Goal: Communication & Community: Participate in discussion

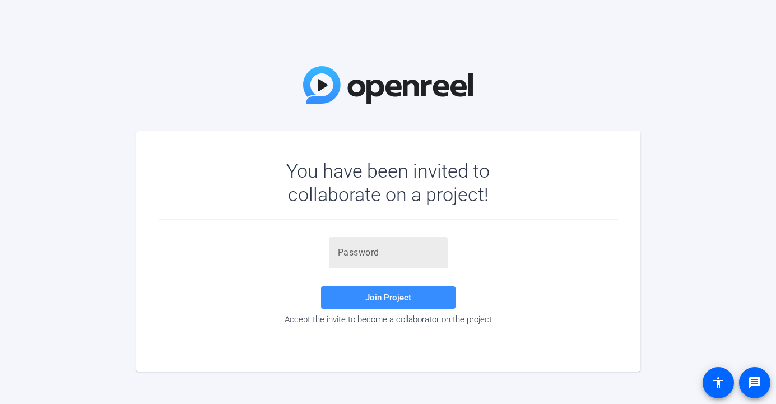
click at [401, 250] on input "text" at bounding box center [388, 252] width 101 height 13
paste input ",kU$0u"
type input ",kU$0u"
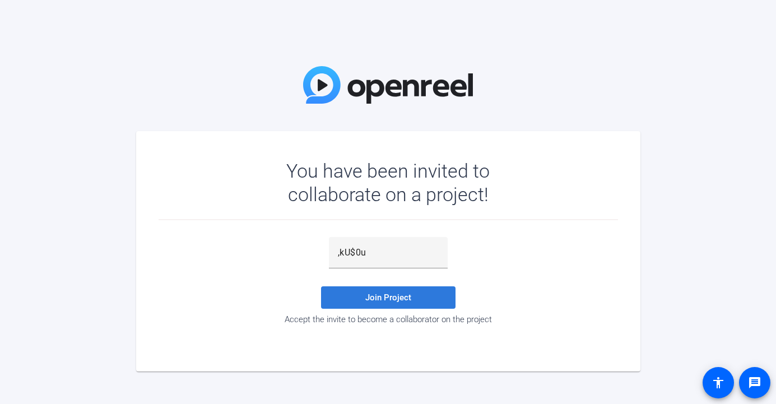
click at [396, 295] on span "Join Project" at bounding box center [388, 297] width 46 height 10
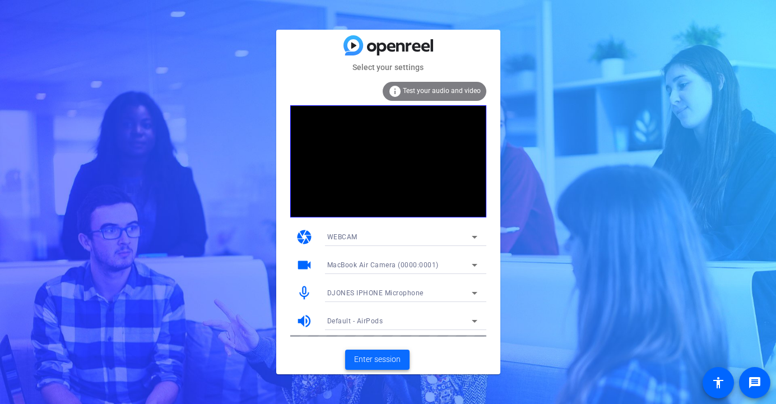
click at [374, 355] on span "Enter session" at bounding box center [377, 359] width 46 height 12
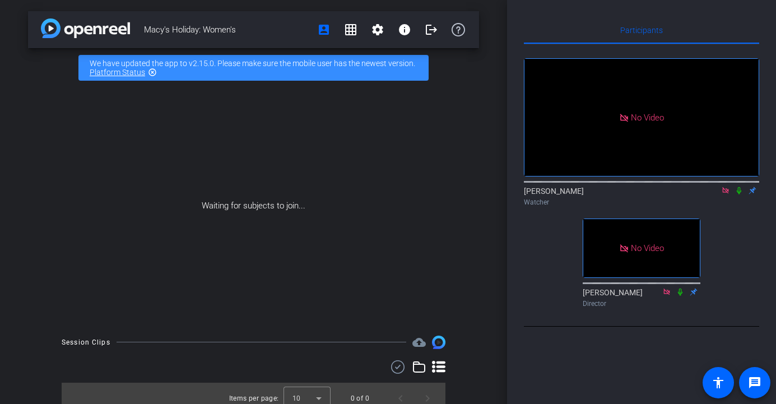
click at [723, 194] on icon at bounding box center [725, 191] width 9 height 8
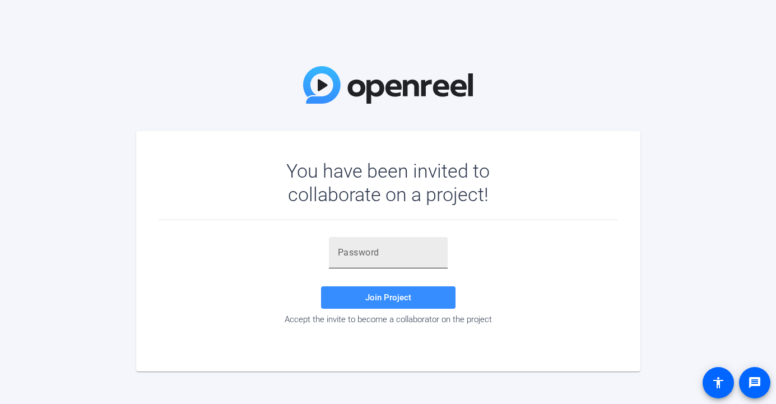
click at [364, 249] on input "text" at bounding box center [388, 252] width 101 height 13
paste input ",kU$0u"
type input ",kU$0u"
click at [402, 287] on span at bounding box center [388, 297] width 134 height 27
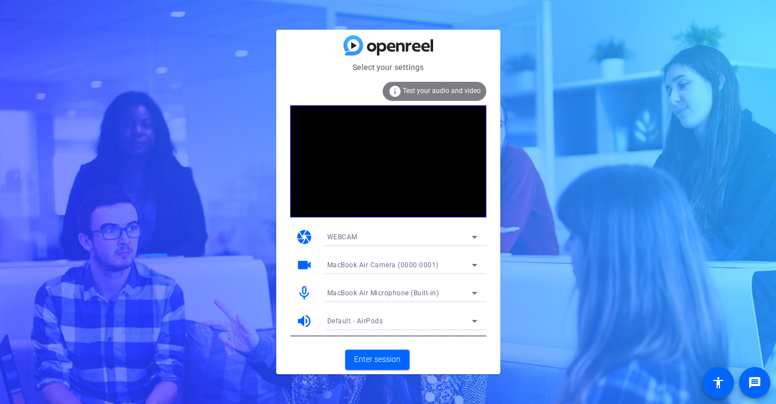
click at [436, 93] on span "Test your audio and video" at bounding box center [442, 91] width 78 height 8
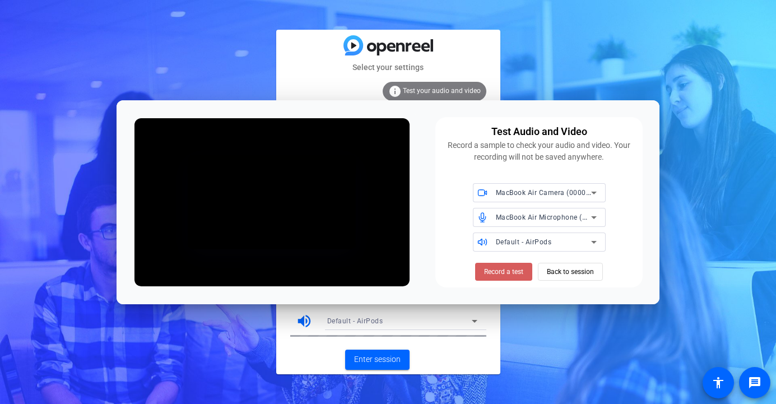
click at [500, 268] on span "Record a test" at bounding box center [503, 272] width 39 height 10
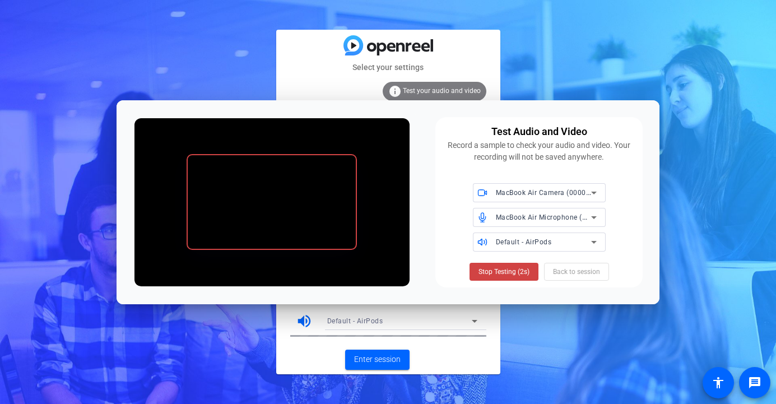
click at [571, 273] on div "Stop Testing (2s) Back to session" at bounding box center [538, 272] width 139 height 18
click at [497, 278] on span at bounding box center [503, 271] width 55 height 27
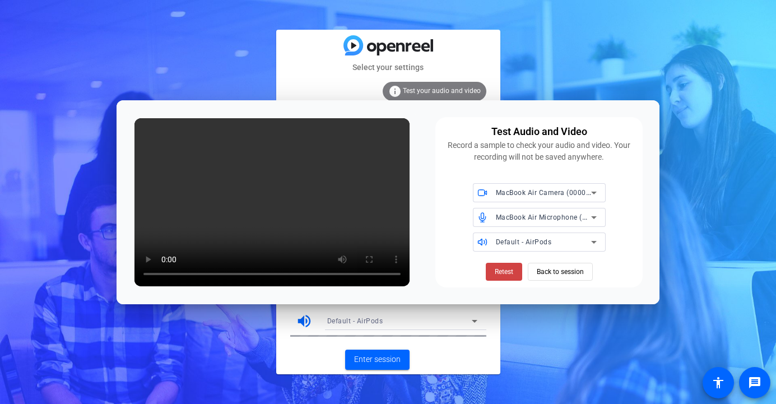
click at [530, 336] on div "Select your settings info Test your audio and video camera WEBCAM videocam MacB…" at bounding box center [388, 202] width 776 height 404
click at [560, 276] on span "Back to session" at bounding box center [560, 271] width 47 height 21
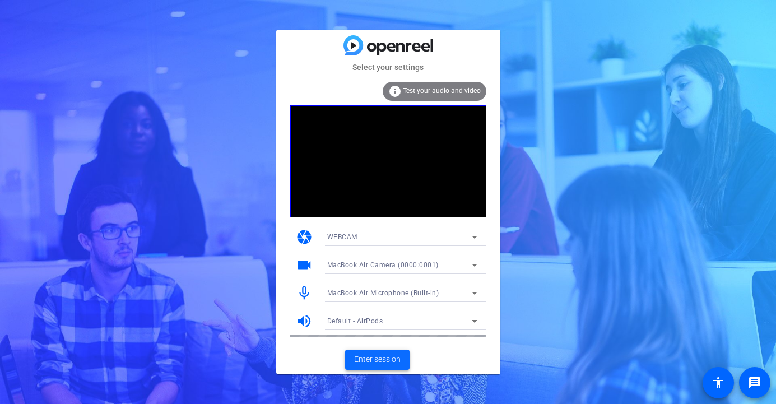
click at [385, 364] on span "Enter session" at bounding box center [377, 359] width 46 height 12
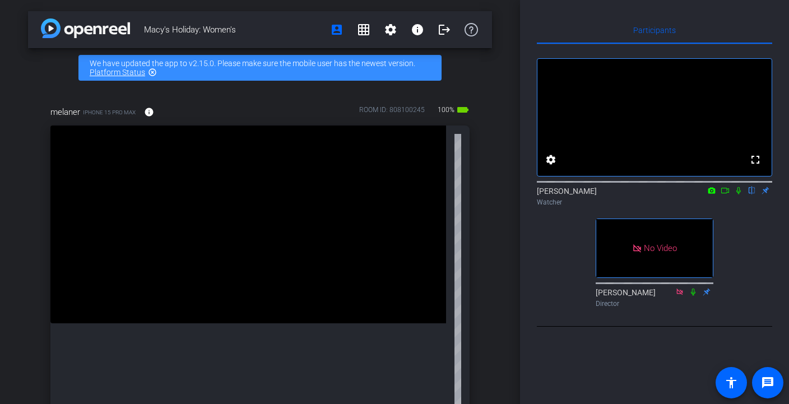
click at [725, 194] on icon at bounding box center [724, 191] width 9 height 8
click at [754, 194] on icon at bounding box center [751, 191] width 9 height 8
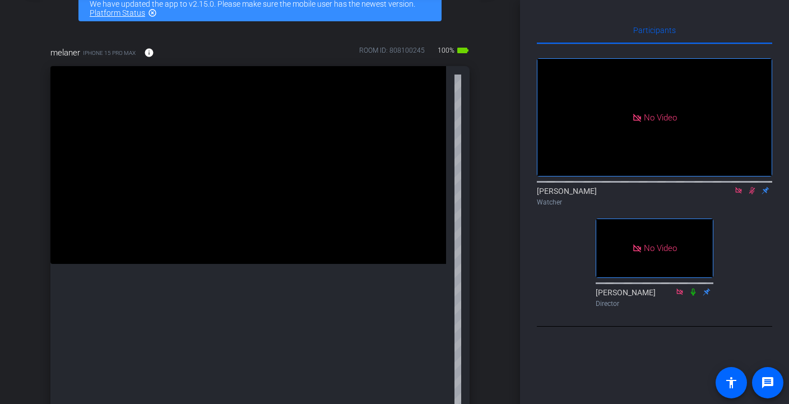
scroll to position [61, 0]
click at [751, 194] on icon at bounding box center [751, 191] width 9 height 8
click at [751, 194] on icon at bounding box center [751, 190] width 4 height 7
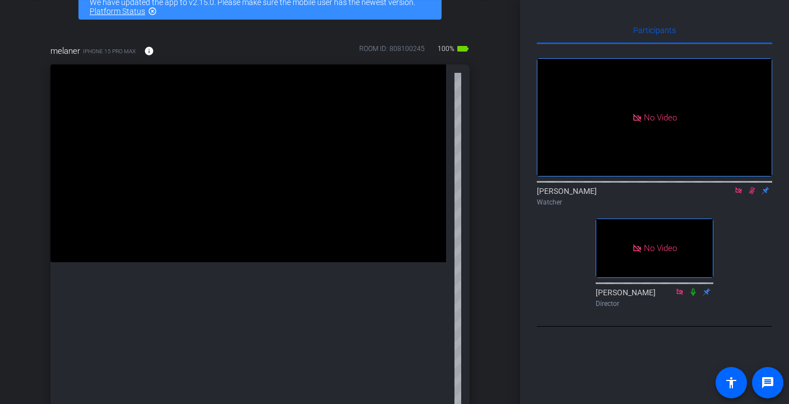
click at [751, 194] on icon at bounding box center [751, 191] width 9 height 8
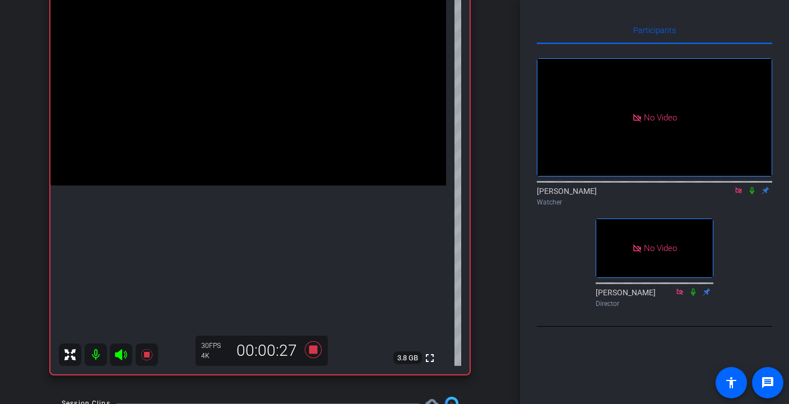
scroll to position [118, 0]
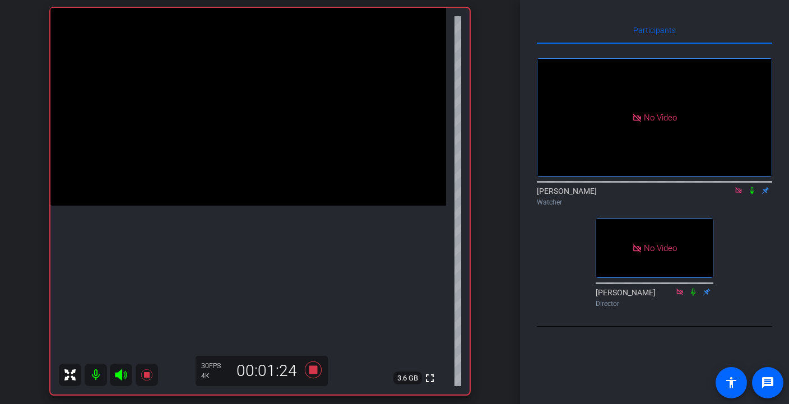
click at [752, 194] on icon at bounding box center [751, 191] width 9 height 8
click at [752, 195] on mat-icon at bounding box center [751, 190] width 13 height 10
click at [749, 194] on icon at bounding box center [751, 191] width 9 height 8
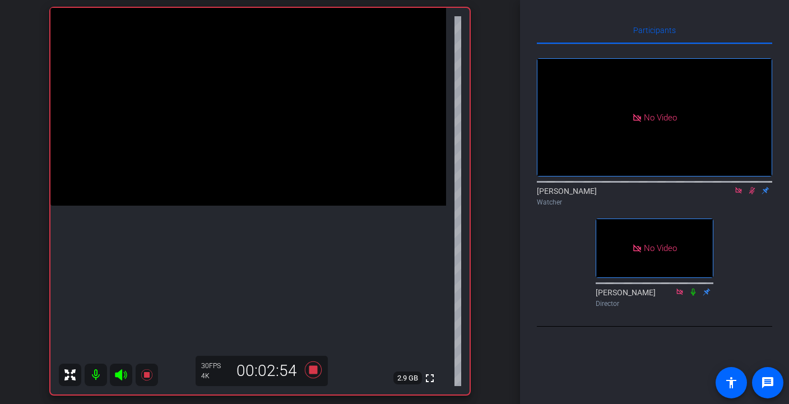
click at [751, 194] on icon at bounding box center [752, 190] width 6 height 7
click at [751, 194] on icon at bounding box center [751, 191] width 9 height 8
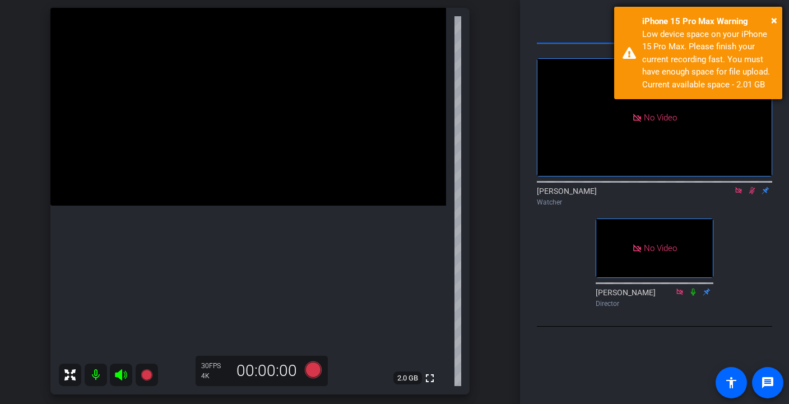
click at [775, 13] on div "× iPhone 15 Pro Max Warning Low device space on your iPhone 15 Pro Max. Please …" at bounding box center [698, 53] width 168 height 92
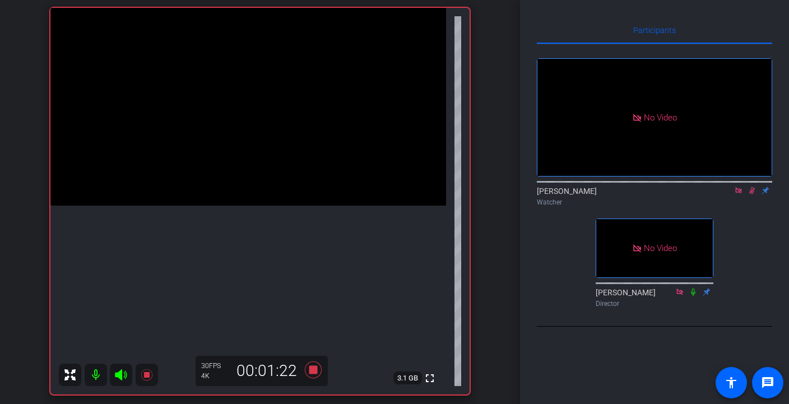
click at [748, 194] on icon at bounding box center [751, 191] width 9 height 8
click at [753, 194] on icon at bounding box center [751, 191] width 9 height 8
click at [432, 379] on mat-icon "fullscreen" at bounding box center [429, 377] width 13 height 13
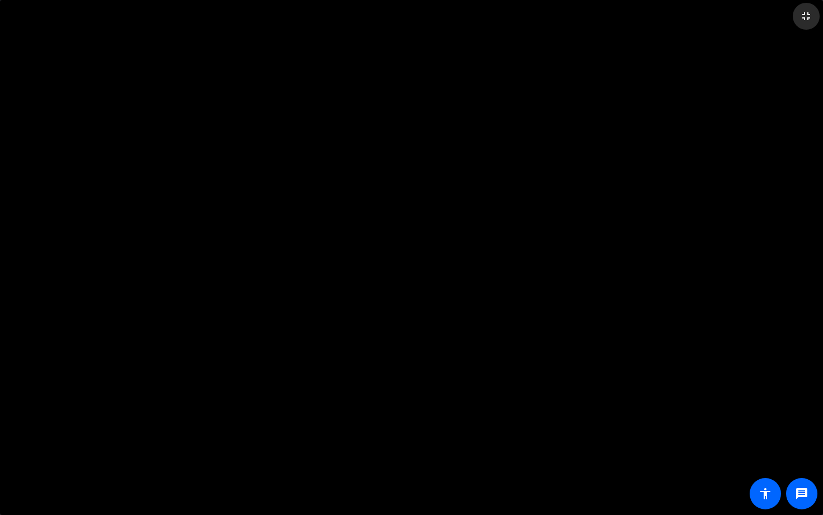
click at [775, 19] on mat-icon "fullscreen_exit" at bounding box center [806, 16] width 13 height 13
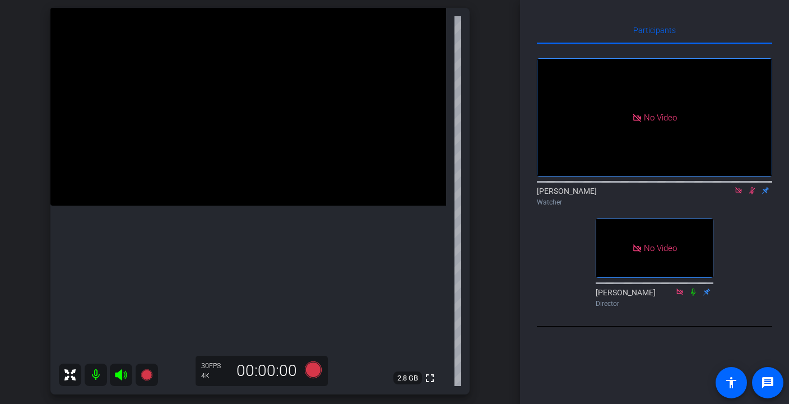
click at [751, 194] on icon at bounding box center [752, 190] width 6 height 7
click at [752, 194] on icon at bounding box center [751, 190] width 4 height 7
click at [751, 194] on icon at bounding box center [752, 190] width 6 height 7
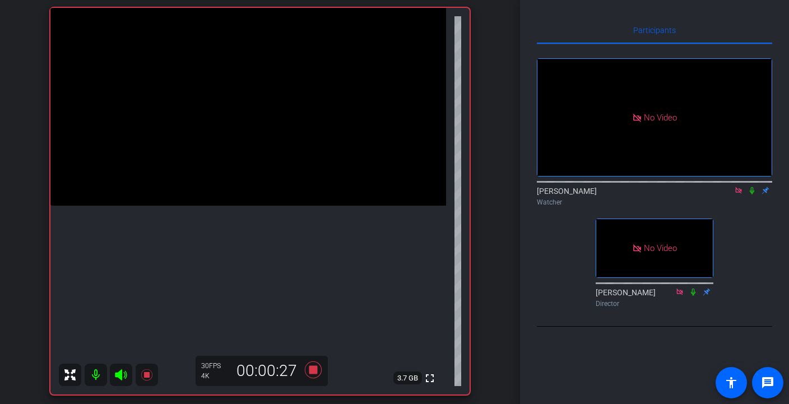
click at [752, 194] on icon at bounding box center [751, 190] width 4 height 7
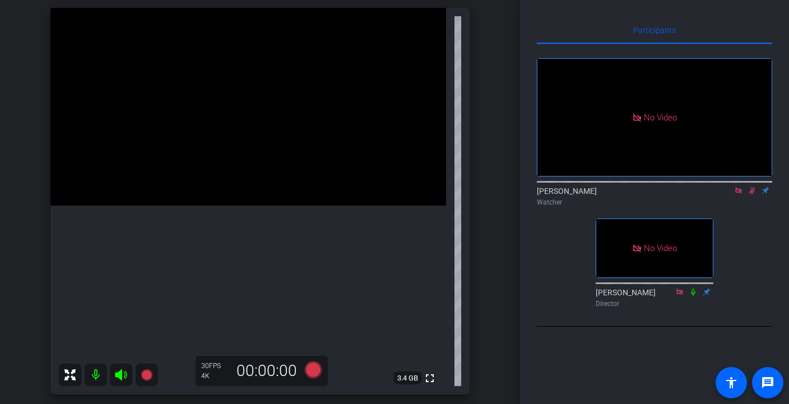
click at [751, 194] on icon at bounding box center [751, 191] width 9 height 8
click at [750, 194] on icon at bounding box center [751, 191] width 9 height 8
click at [753, 194] on icon at bounding box center [751, 191] width 9 height 8
click at [752, 194] on icon at bounding box center [751, 191] width 9 height 8
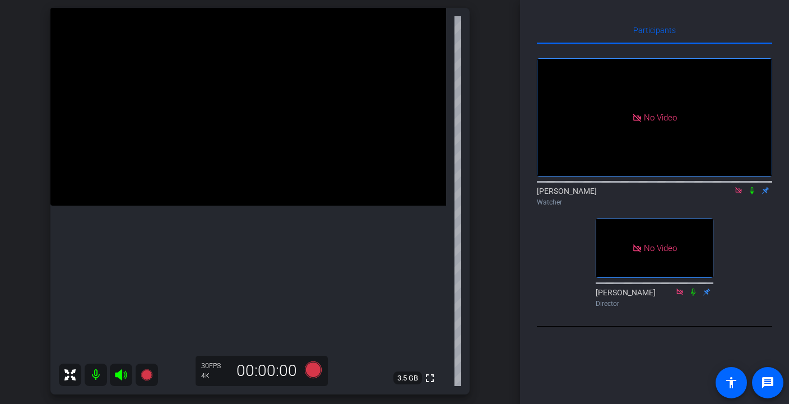
click at [753, 194] on icon at bounding box center [751, 190] width 4 height 7
click at [753, 194] on icon at bounding box center [752, 190] width 6 height 7
click at [753, 194] on icon at bounding box center [751, 190] width 4 height 7
click at [753, 194] on icon at bounding box center [752, 190] width 6 height 7
click at [753, 194] on icon at bounding box center [751, 190] width 4 height 7
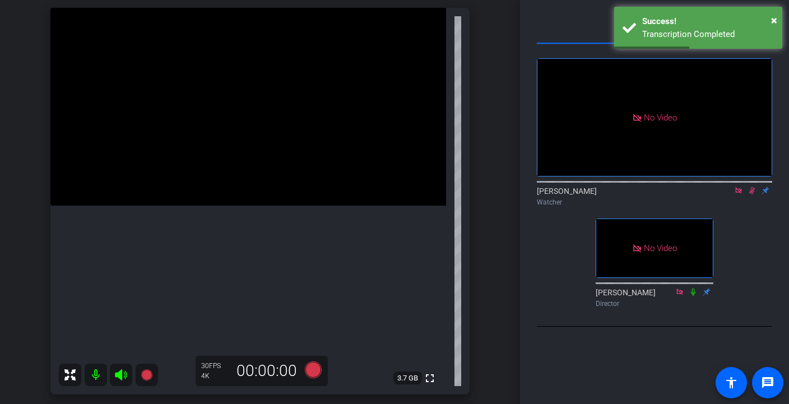
click at [753, 194] on icon at bounding box center [751, 191] width 9 height 8
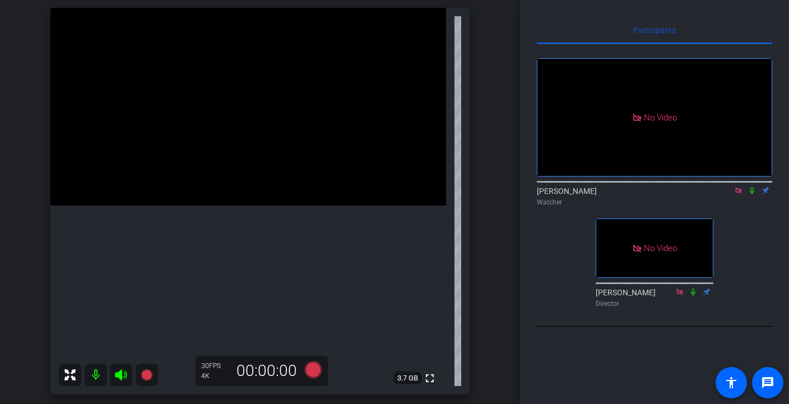
click at [753, 194] on icon at bounding box center [751, 191] width 9 height 8
click at [751, 194] on icon at bounding box center [752, 190] width 6 height 7
click at [751, 194] on icon at bounding box center [751, 191] width 9 height 8
click at [751, 194] on icon at bounding box center [752, 190] width 6 height 7
click at [751, 194] on icon at bounding box center [751, 190] width 4 height 7
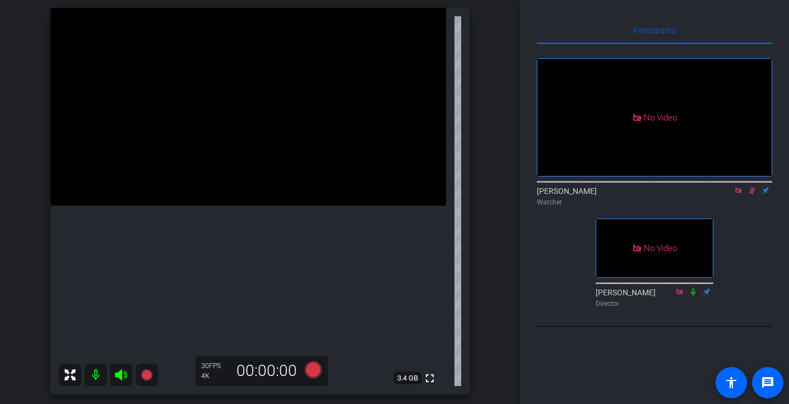
click at [752, 194] on icon at bounding box center [752, 190] width 6 height 7
click at [752, 194] on icon at bounding box center [751, 190] width 4 height 7
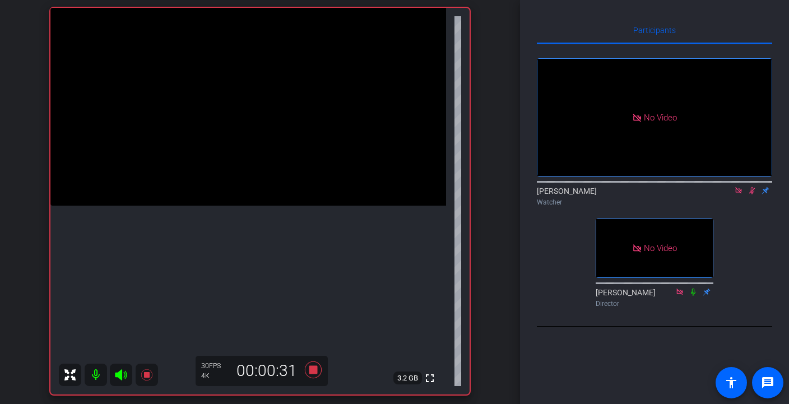
click at [749, 194] on icon at bounding box center [751, 191] width 9 height 8
click at [753, 194] on icon at bounding box center [751, 190] width 4 height 7
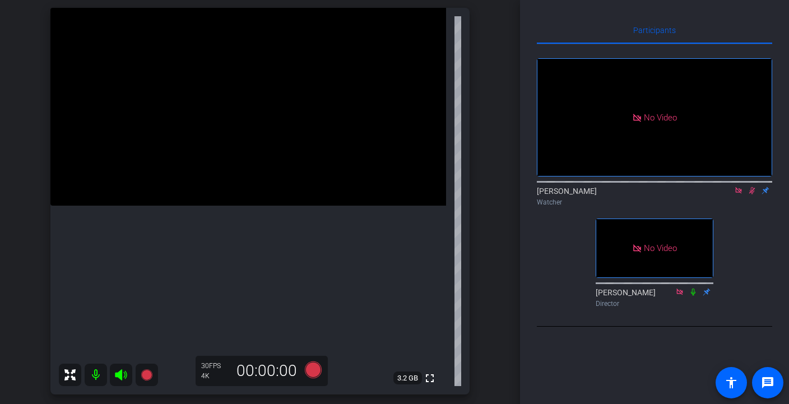
click at [751, 194] on icon at bounding box center [751, 191] width 9 height 8
